Goal: Task Accomplishment & Management: Manage account settings

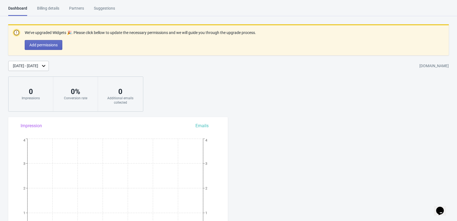
click at [405, 106] on div "We’ve upgraded Widgets 🎉. Please click bellow to update the necessary permissio…" at bounding box center [228, 67] width 457 height 87
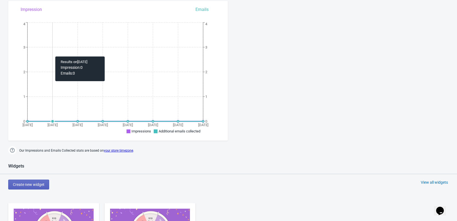
scroll to position [220, 0]
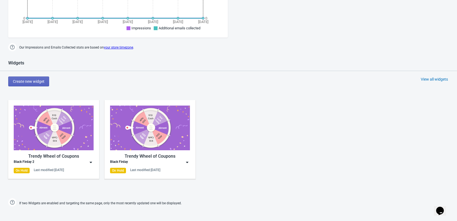
click at [16, 172] on div "On Hold" at bounding box center [22, 170] width 16 height 5
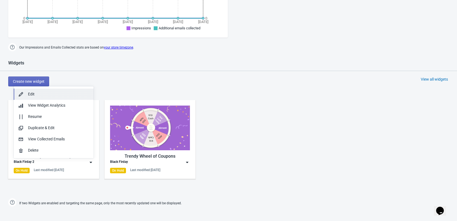
click at [45, 93] on div "Edit" at bounding box center [58, 94] width 61 height 6
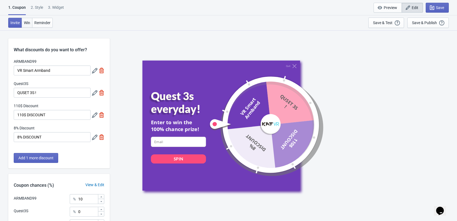
click at [26, 26] on button "Win" at bounding box center [27, 23] width 11 height 10
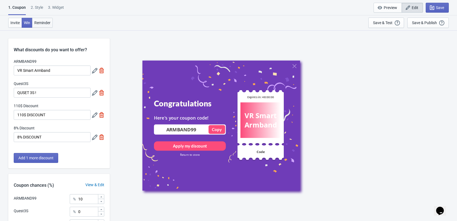
click at [37, 24] on span "Reminder" at bounding box center [42, 23] width 16 height 4
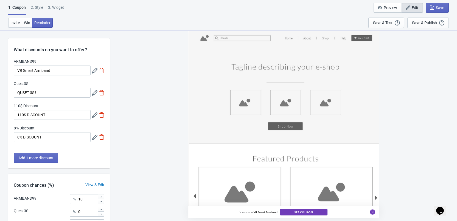
click at [41, 4] on div "1. Coupon 2 . Style 3. Widget 1. Coupon 2 . Style 3. Widget Save and Exit Previ…" at bounding box center [228, 7] width 457 height 15
click at [39, 7] on div "2 . Style" at bounding box center [37, 10] width 12 height 10
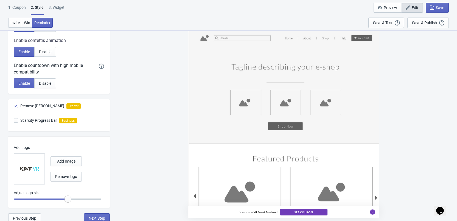
scroll to position [133, 0]
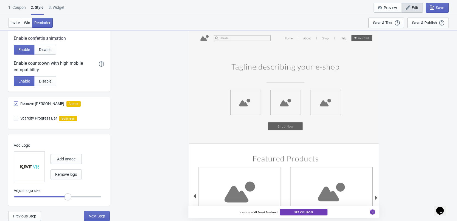
click at [58, 9] on div "3. Widget" at bounding box center [57, 10] width 16 height 10
select select "specificURL"
select select "once"
select select "circle"
select select "bottom_right"
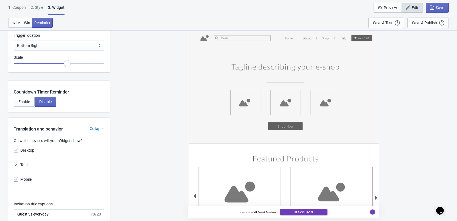
scroll to position [562, 0]
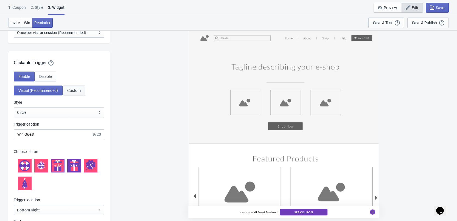
click at [75, 93] on span "Custom" at bounding box center [73, 90] width 13 height 4
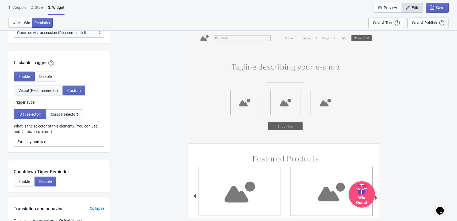
click at [54, 93] on span "Visual (Recommended)" at bounding box center [38, 90] width 40 height 4
select select "circle"
select select "bottom_right"
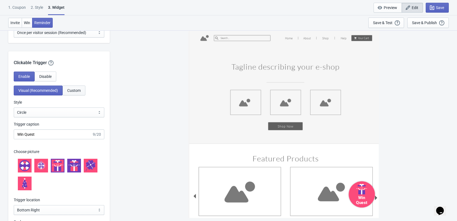
click at [74, 93] on span "Custom" at bounding box center [73, 90] width 13 height 4
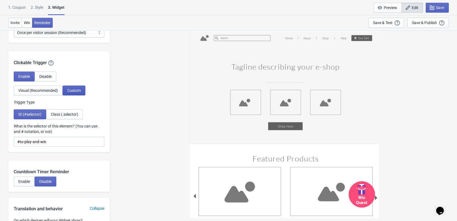
drag, startPoint x: 90, startPoint y: 98, endPoint x: 67, endPoint y: 98, distance: 22.8
click at [67, 95] on div "Visual (Recommended) Custom" at bounding box center [59, 91] width 91 height 10
drag, startPoint x: 52, startPoint y: 142, endPoint x: 17, endPoint y: 134, distance: 35.2
click at [17, 134] on label "What is the selector of this element? (You can use . and # notation, or not)" at bounding box center [59, 128] width 91 height 11
click at [53, 136] on div "What is the selector of this element? (You can use . and # notation, or not)" at bounding box center [59, 129] width 91 height 12
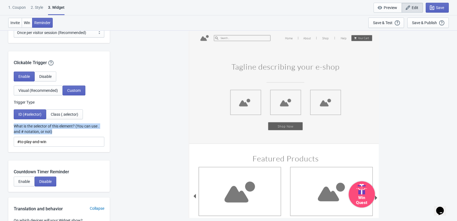
drag, startPoint x: 58, startPoint y: 143, endPoint x: 11, endPoint y: 133, distance: 48.0
click at [11, 133] on div "Enable Disable Visual (Recommended) Custom Trigger Type ID (#selector) Class (.…" at bounding box center [59, 112] width 102 height 81
click at [136, 129] on div "Win Quest" at bounding box center [284, 125] width 342 height 191
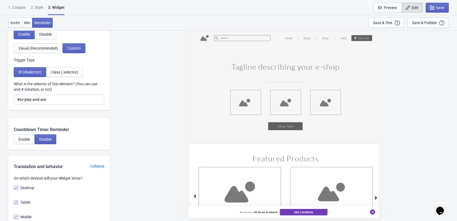
scroll to position [617, 0]
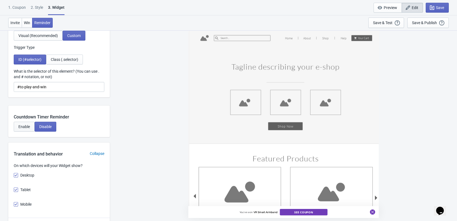
click at [27, 129] on span "Enable" at bounding box center [24, 127] width 12 height 4
select select "1"
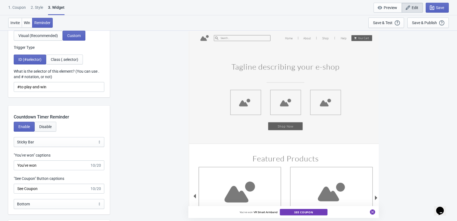
click at [44, 129] on span "Disable" at bounding box center [45, 127] width 12 height 4
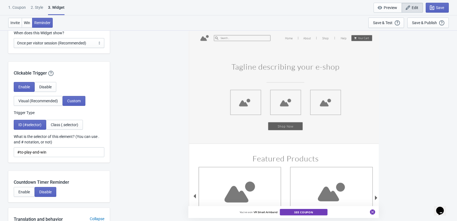
scroll to position [562, 0]
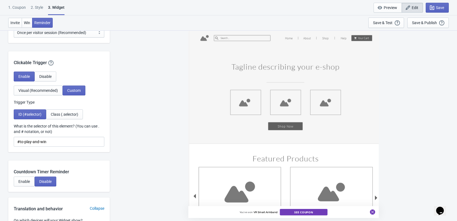
drag, startPoint x: 369, startPoint y: 112, endPoint x: 376, endPoint y: 135, distance: 24.3
click at [376, 135] on div "You've won VR Smart Armband See Coupon" at bounding box center [283, 124] width 190 height 188
drag, startPoint x: 376, startPoint y: 135, endPoint x: 377, endPoint y: 91, distance: 43.6
click at [377, 91] on div "You've won VR Smart Armband See Coupon" at bounding box center [283, 124] width 190 height 188
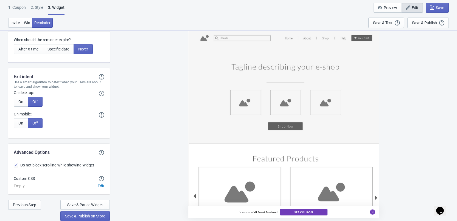
scroll to position [1410, 0]
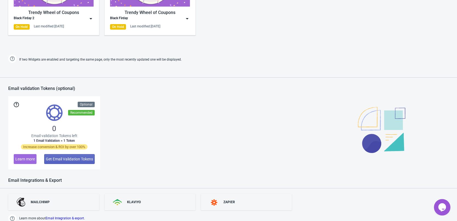
scroll to position [290, 0]
